Goal: Check status

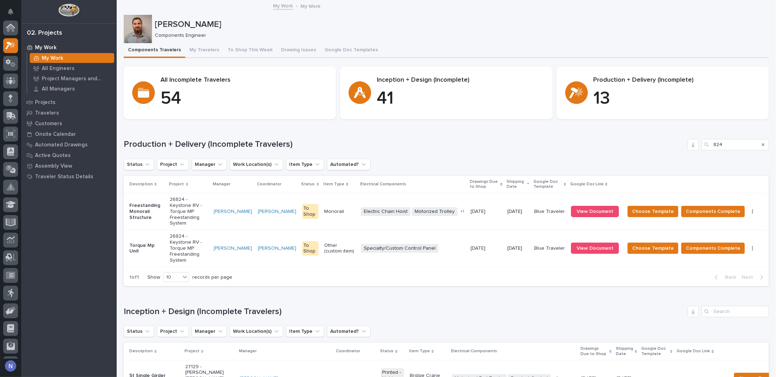
scroll to position [18, 0]
click at [586, 246] on span "View Document" at bounding box center [594, 248] width 37 height 5
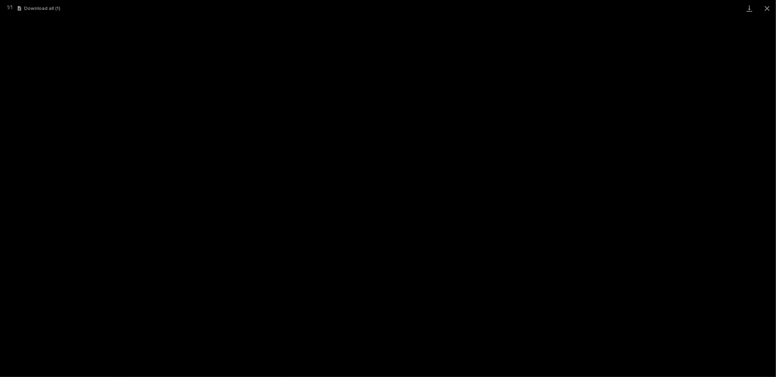
scroll to position [18, 0]
click at [768, 6] on button "Close gallery" at bounding box center [767, 8] width 18 height 17
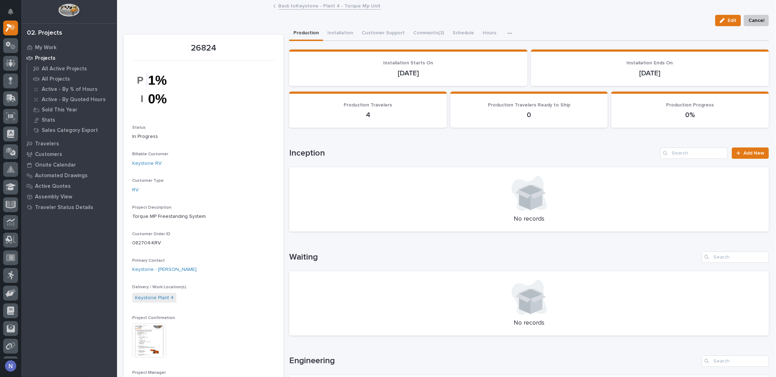
drag, startPoint x: 768, startPoint y: 6, endPoint x: 755, endPoint y: 14, distance: 15.9
click at [768, 6] on button "Close gallery" at bounding box center [767, 8] width 18 height 17
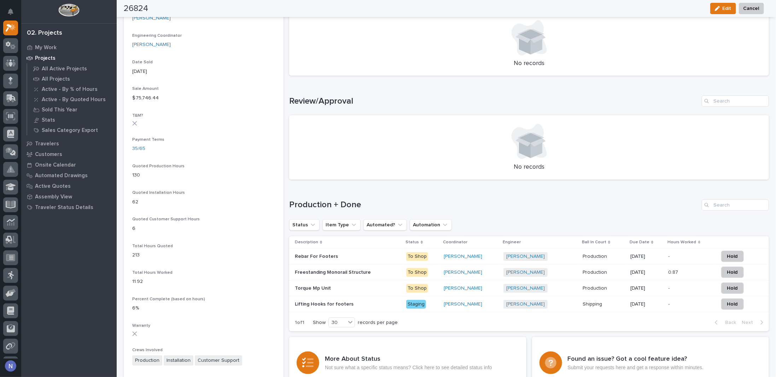
scroll to position [412, 0]
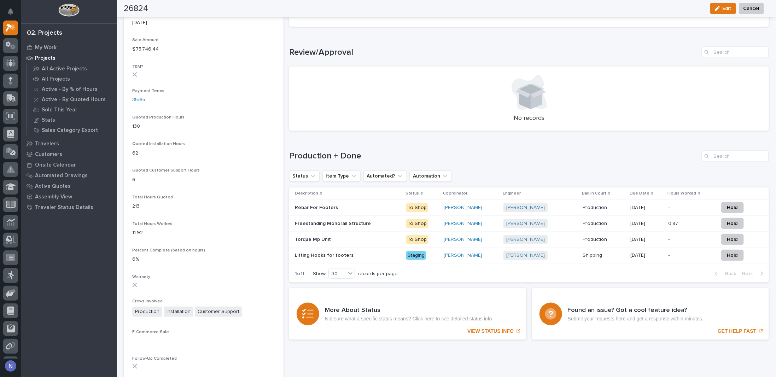
click at [385, 221] on p at bounding box center [348, 224] width 106 height 6
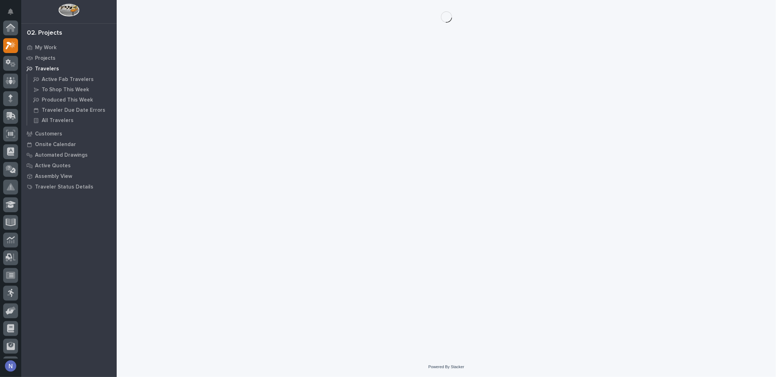
scroll to position [18, 0]
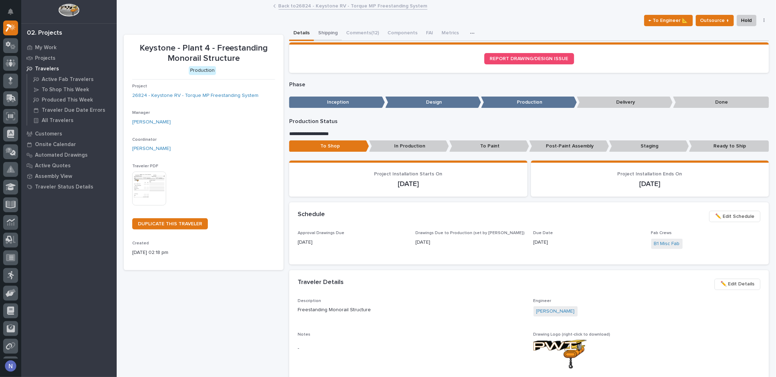
click at [331, 34] on button "Shipping" at bounding box center [328, 33] width 28 height 15
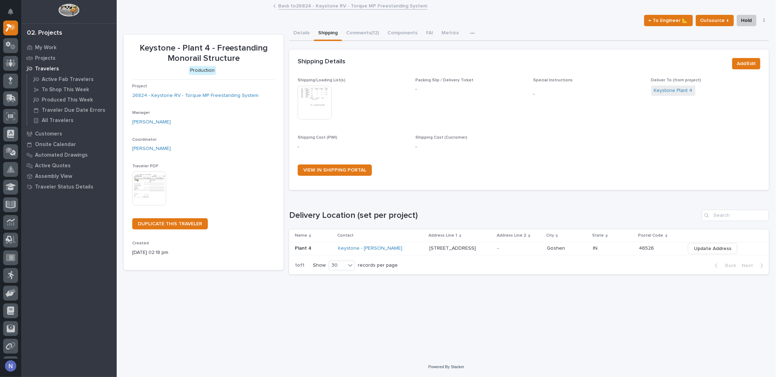
click at [324, 106] on img at bounding box center [315, 103] width 34 height 34
